Goal: Find specific page/section: Find specific page/section

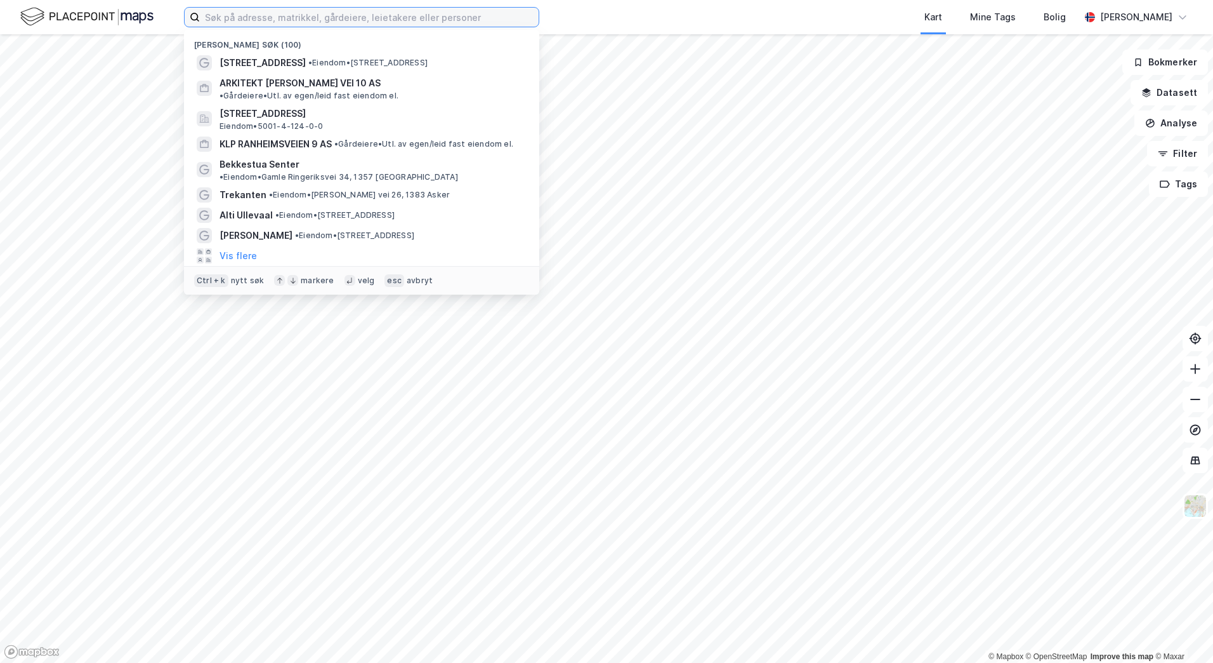
click at [234, 13] on input at bounding box center [369, 17] width 339 height 19
paste input "[STREET_ADDRESS]"
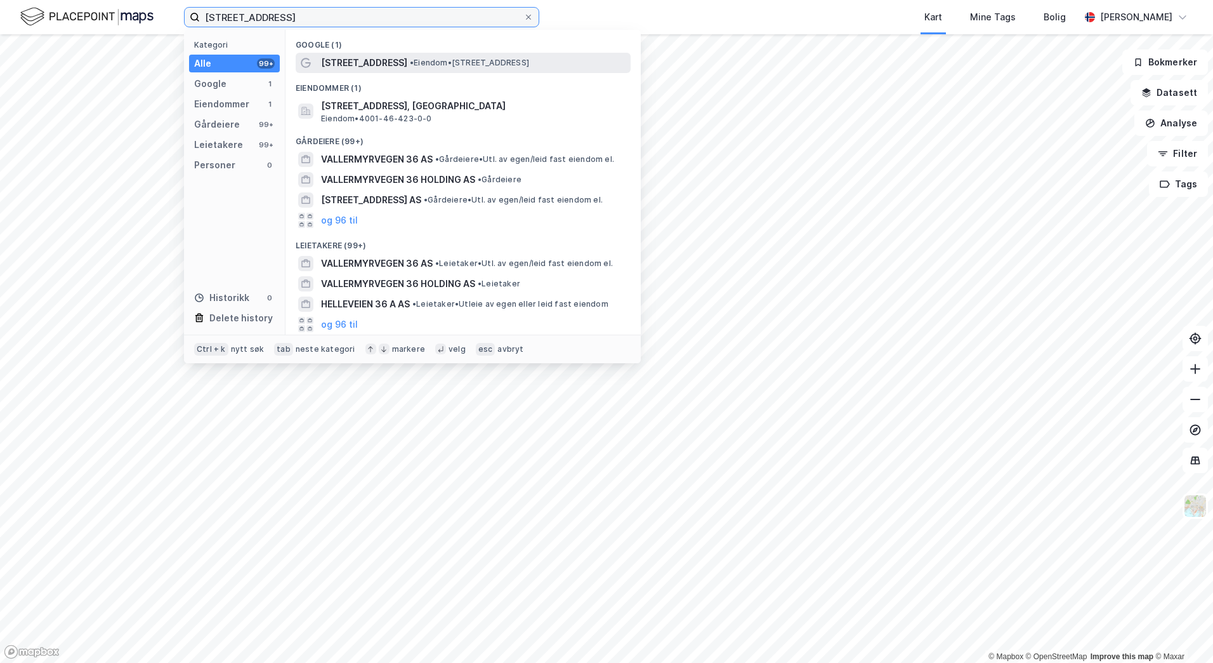
type input "[STREET_ADDRESS]"
click at [354, 65] on span "[STREET_ADDRESS]" at bounding box center [364, 62] width 86 height 15
